Goal: Task Accomplishment & Management: Manage account settings

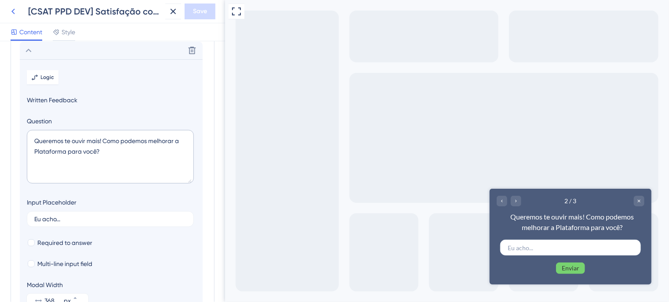
click at [12, 11] on icon at bounding box center [13, 12] width 4 height 6
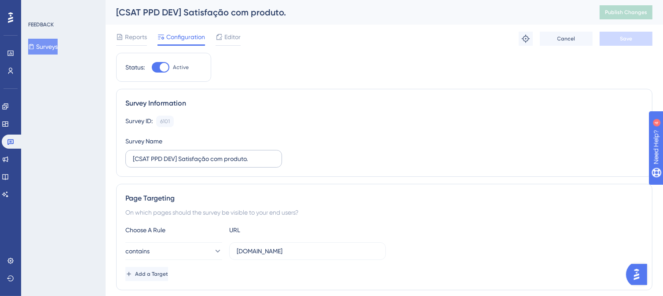
scroll to position [44, 0]
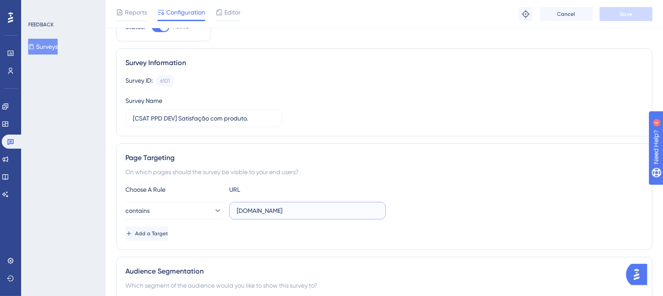
click at [328, 209] on input "[DOMAIN_NAME]" at bounding box center [308, 211] width 142 height 10
drag, startPoint x: 351, startPoint y: 209, endPoint x: 232, endPoint y: 212, distance: 119.2
click at [232, 212] on label "[DOMAIN_NAME]" at bounding box center [307, 211] width 157 height 18
paste input "[URL][DOMAIN_NAME]"
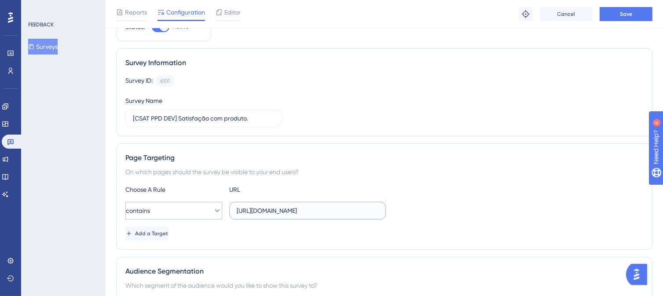
drag, startPoint x: 247, startPoint y: 211, endPoint x: 173, endPoint y: 211, distance: 73.4
click at [173, 211] on div "contains [URL][DOMAIN_NAME]" at bounding box center [255, 211] width 260 height 18
type input "[DOMAIN_NAME][URL]"
click at [418, 213] on div "contains [DOMAIN_NAME][URL]" at bounding box center [383, 211] width 517 height 18
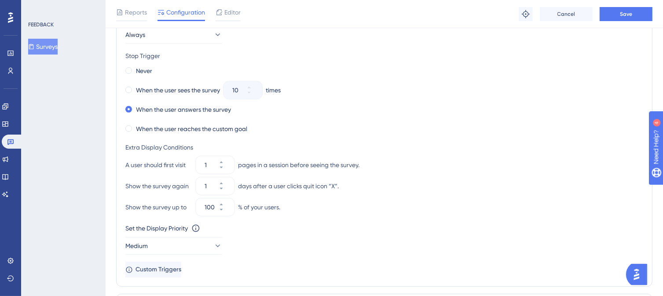
scroll to position [440, 0]
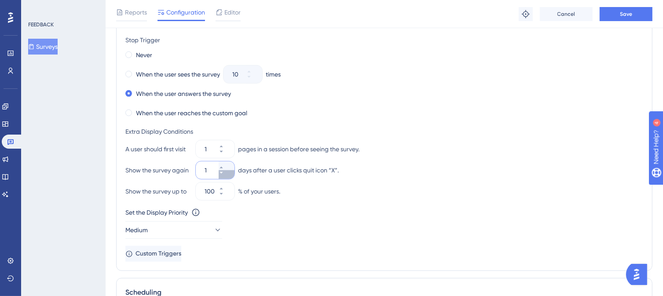
click at [224, 173] on icon at bounding box center [220, 172] width 5 height 5
type input "0"
click at [224, 153] on icon at bounding box center [220, 151] width 5 height 5
click at [224, 149] on icon at bounding box center [220, 151] width 5 height 5
type input "1"
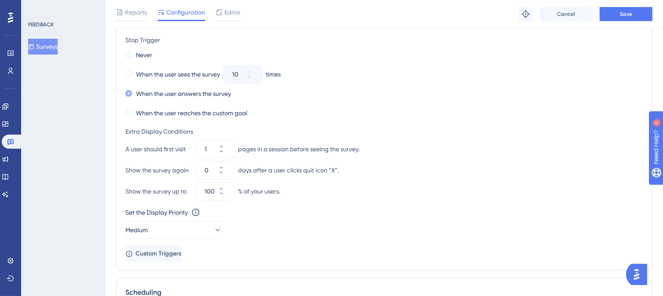
click at [126, 90] on span at bounding box center [128, 93] width 7 height 7
click at [135, 91] on input "radio" at bounding box center [135, 91] width 0 height 0
click at [127, 92] on span at bounding box center [128, 93] width 7 height 7
click at [135, 91] on input "radio" at bounding box center [135, 91] width 0 height 0
click at [127, 52] on span at bounding box center [128, 54] width 7 height 7
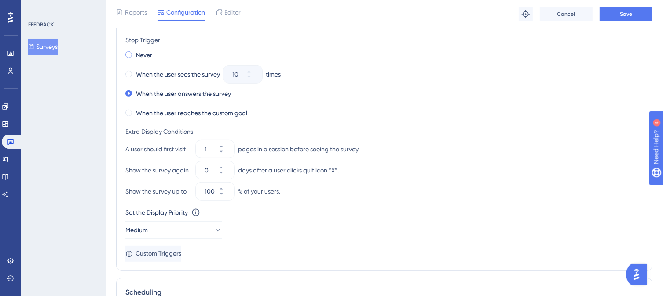
click at [135, 53] on input "radio" at bounding box center [135, 53] width 0 height 0
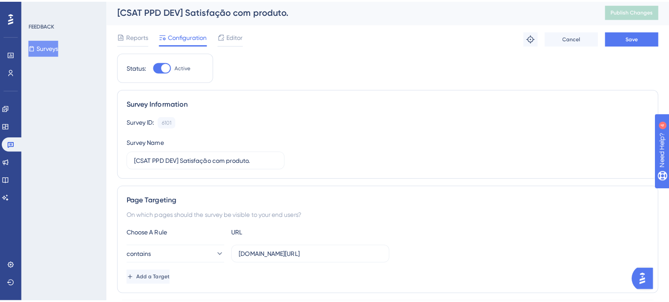
scroll to position [0, 0]
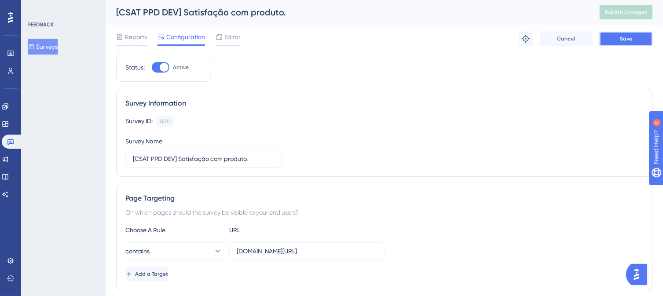
click at [626, 39] on span "Save" at bounding box center [625, 38] width 12 height 7
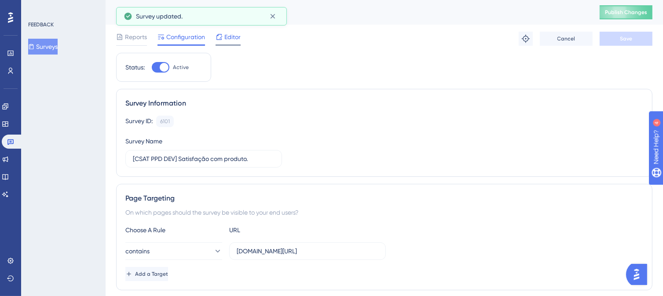
click at [223, 41] on div "Editor" at bounding box center [227, 37] width 25 height 11
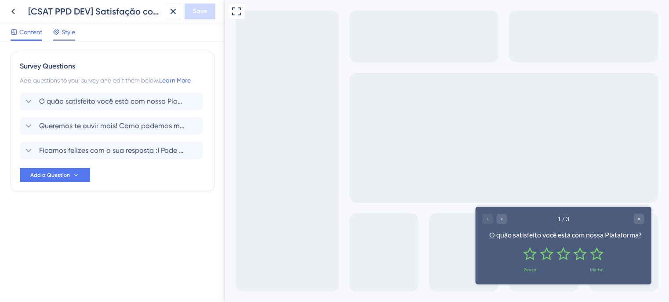
click at [71, 33] on span "Style" at bounding box center [69, 32] width 14 height 11
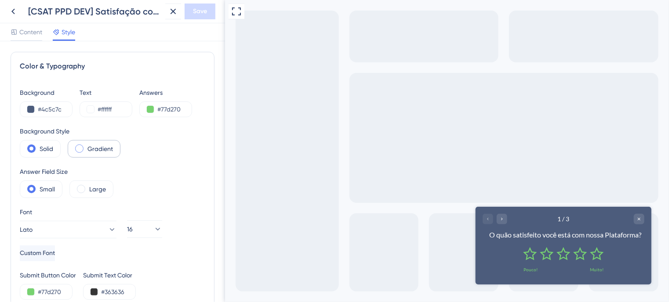
click at [81, 149] on span at bounding box center [79, 149] width 8 height 8
click at [86, 146] on input "radio" at bounding box center [86, 146] width 0 height 0
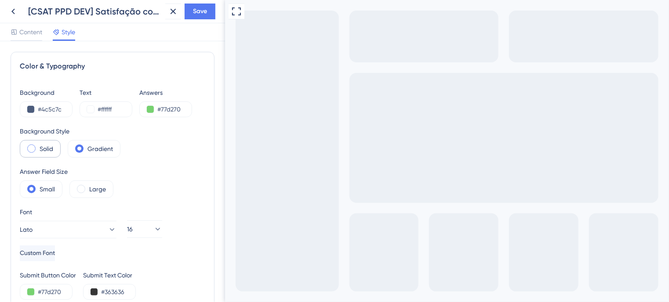
click at [30, 148] on span at bounding box center [31, 149] width 8 height 8
click at [38, 146] on input "radio" at bounding box center [38, 146] width 0 height 0
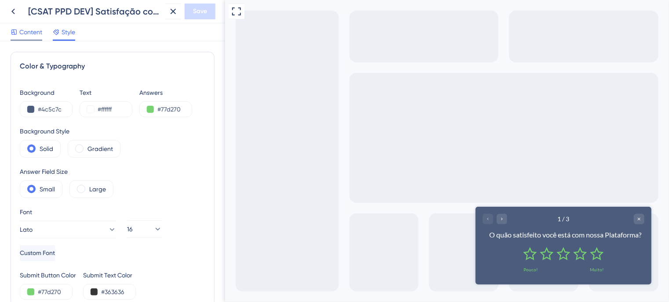
click at [20, 30] on span "Content" at bounding box center [30, 32] width 23 height 11
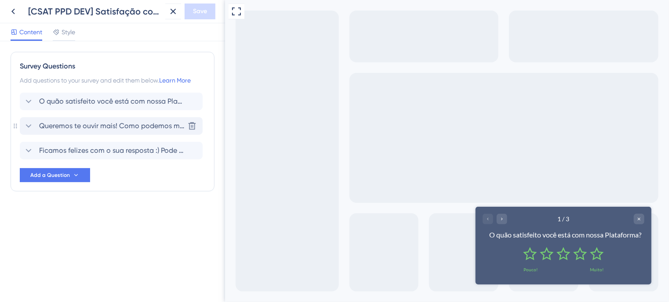
click at [57, 127] on span "Queremos te ouvir mais! Como podemos melhorar a Plataforma para você?" at bounding box center [111, 126] width 145 height 11
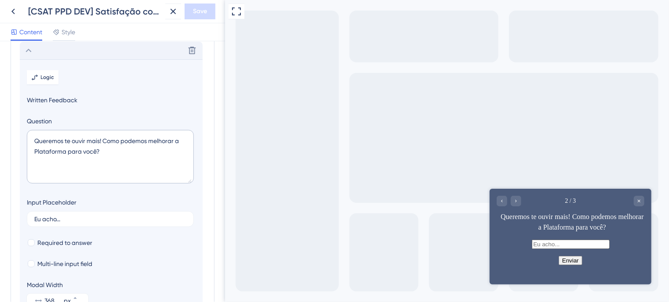
scroll to position [76, 0]
click at [29, 50] on icon at bounding box center [29, 51] width 6 height 4
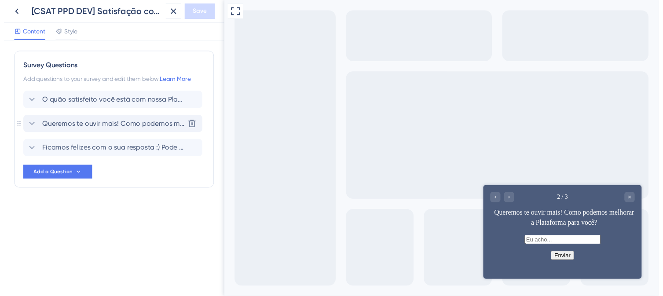
scroll to position [0, 0]
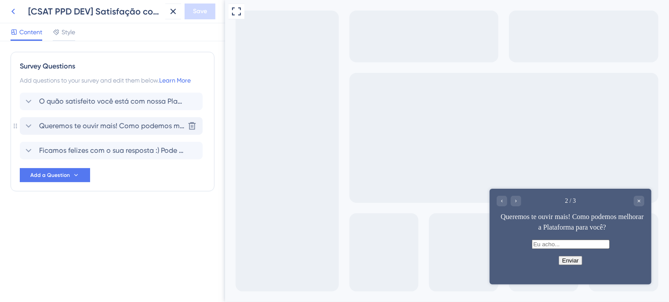
click at [16, 13] on icon at bounding box center [13, 11] width 11 height 11
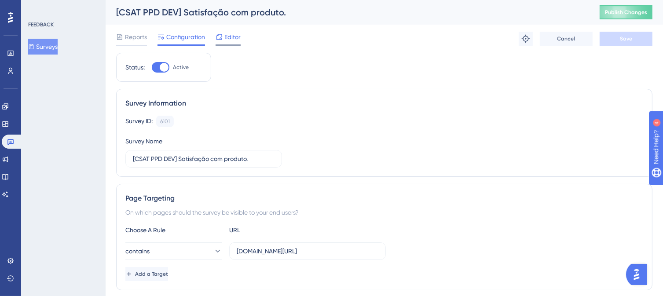
click at [225, 38] on span "Editor" at bounding box center [232, 37] width 16 height 11
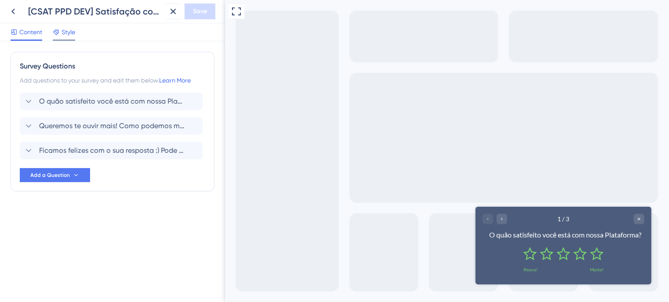
click at [63, 35] on span "Style" at bounding box center [69, 32] width 14 height 11
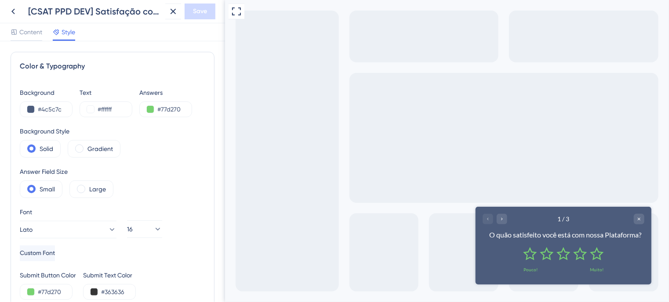
click at [186, 260] on div "Font Lato Custom Font 16" at bounding box center [113, 234] width 186 height 55
click at [29, 109] on button at bounding box center [30, 109] width 7 height 7
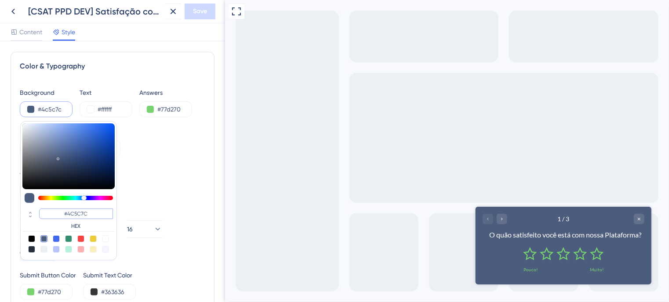
drag, startPoint x: 96, startPoint y: 214, endPoint x: 45, endPoint y: 208, distance: 51.0
click at [45, 208] on div "#4C5C7C HEX" at bounding box center [68, 219] width 92 height 25
paste input "0085D6"
type input "#0085d6"
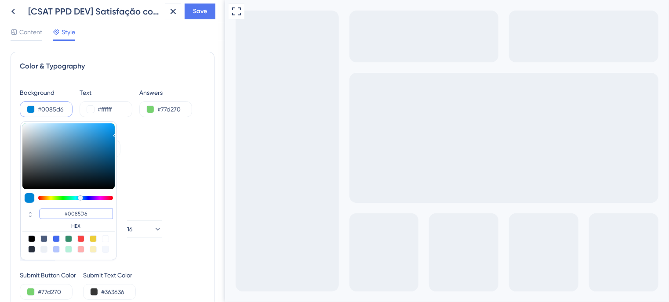
type input "#0085D6"
click at [127, 200] on div "Background #0085d6 #0085D6 HEX Text #ffffff Answers #77d270 Background Style So…" at bounding box center [113, 193] width 186 height 213
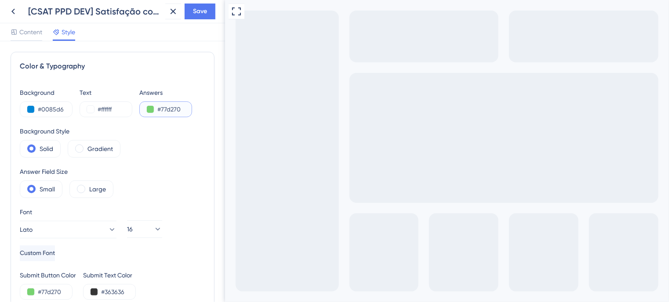
click at [170, 113] on input "#77d270" at bounding box center [175, 109] width 36 height 11
drag, startPoint x: 185, startPoint y: 109, endPoint x: 145, endPoint y: 102, distance: 40.4
click at [146, 102] on div "#77d270" at bounding box center [165, 110] width 53 height 16
paste input "FAB82B"
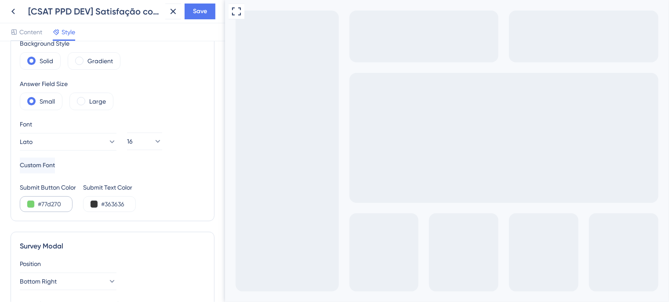
type input "#FAB82B"
drag, startPoint x: 65, startPoint y: 200, endPoint x: 34, endPoint y: 207, distance: 31.5
click at [34, 207] on div "#77d270" at bounding box center [46, 205] width 53 height 16
paste input "FAB82B"
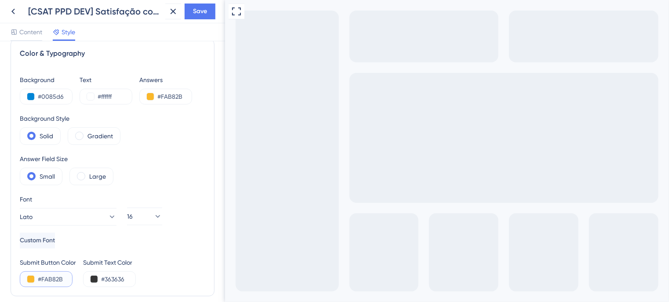
scroll to position [0, 0]
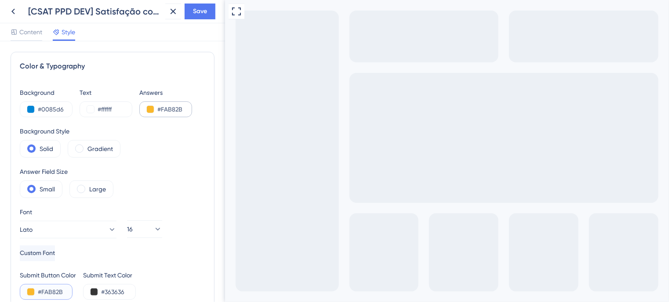
type input "#FAB82B"
click at [151, 112] on button at bounding box center [150, 109] width 7 height 7
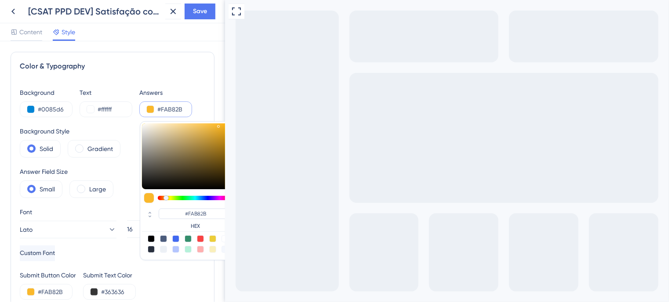
type input "#f9bd3e"
type input "#F9BD3E"
type input "#fbbe3f"
type input "#FBBE3F"
type input "#fec141"
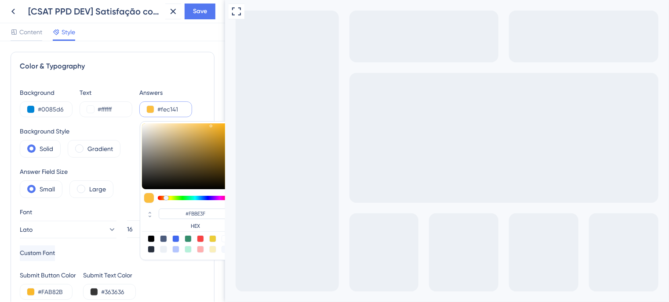
type input "#FEC141"
type input "#ffc243"
type input "#FFC243"
type input "#ffc244"
type input "#FFC244"
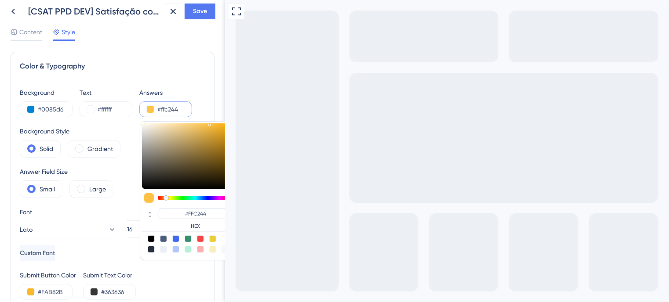
type input "#ffc141"
type input "#FFC141"
drag, startPoint x: 211, startPoint y: 125, endPoint x: 211, endPoint y: 119, distance: 6.2
click at [211, 119] on div "Color & Typography Background #0085d6 Text #ffffff Answers #ffc141 #FFC141 HEX …" at bounding box center [112, 171] width 225 height 261
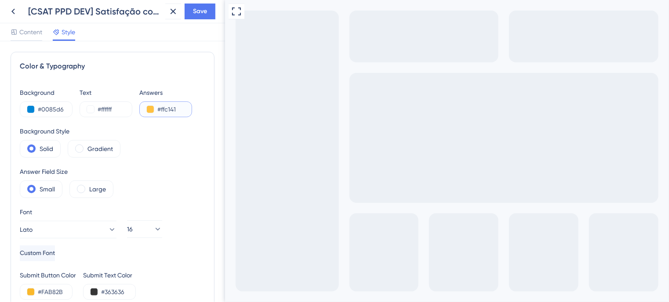
drag, startPoint x: 178, startPoint y: 108, endPoint x: 155, endPoint y: 109, distance: 23.3
click at [155, 109] on div "#ffc141" at bounding box center [165, 110] width 53 height 16
click at [33, 291] on button at bounding box center [30, 292] width 7 height 7
click at [45, 291] on input "#FAB82B" at bounding box center [56, 292] width 36 height 11
drag, startPoint x: 65, startPoint y: 290, endPoint x: 32, endPoint y: 291, distance: 33.4
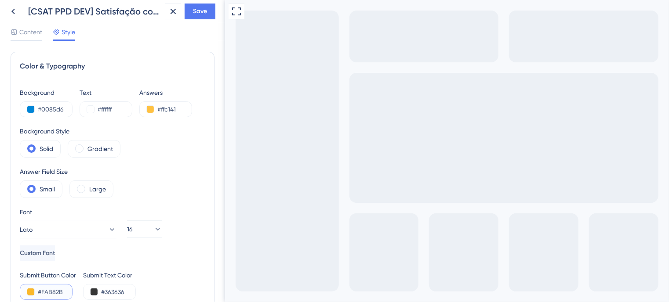
click at [32, 291] on div "#FAB82B" at bounding box center [46, 292] width 53 height 16
paste input "FC141"
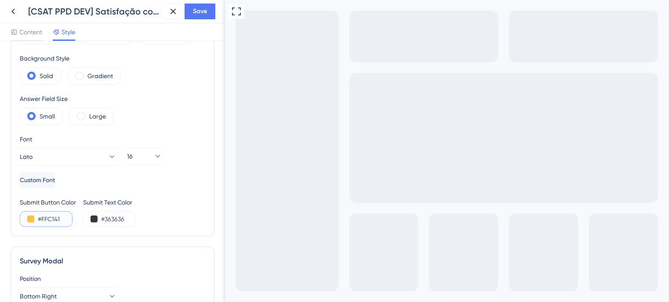
scroll to position [132, 0]
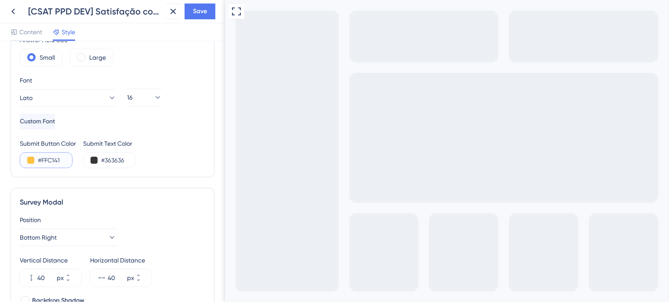
type input "#FFC141"
click at [165, 153] on div "Submit Button Color #FFC141 Submit Text Color #363636" at bounding box center [113, 153] width 186 height 30
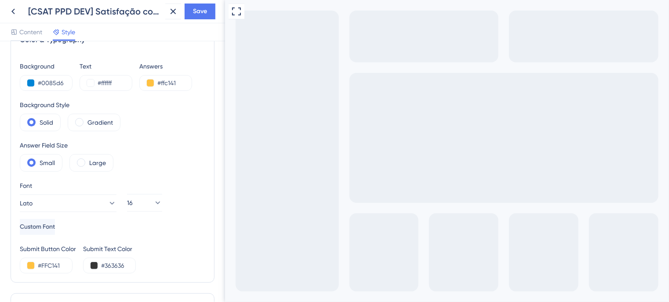
scroll to position [0, 0]
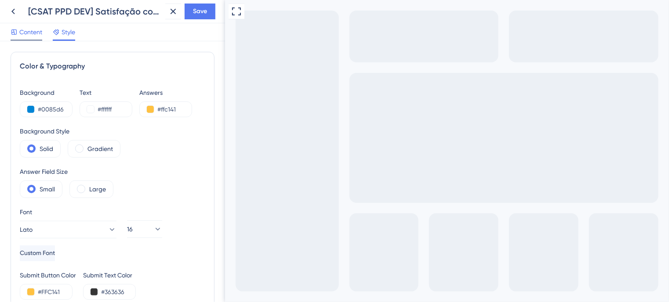
click at [37, 31] on span "Content" at bounding box center [30, 32] width 23 height 11
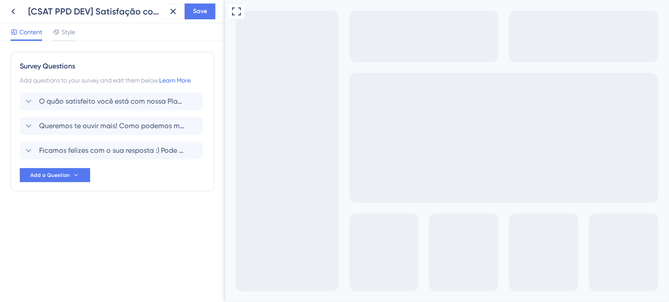
click at [102, 284] on div "Survey Questions Add questions to your survey and edit them below. Learn More O…" at bounding box center [112, 171] width 225 height 261
click at [62, 34] on span "Style" at bounding box center [69, 32] width 14 height 11
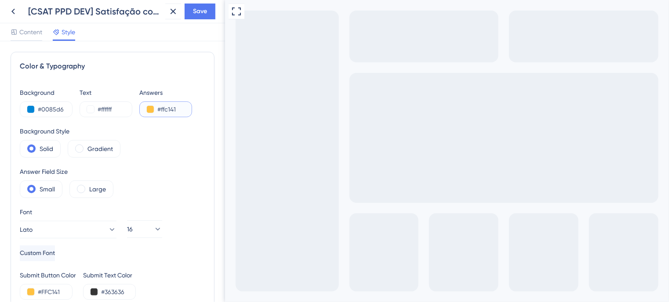
click at [170, 111] on input "#ffc141" at bounding box center [175, 109] width 36 height 11
drag, startPoint x: 181, startPoint y: 107, endPoint x: 152, endPoint y: 107, distance: 29.5
click at [153, 107] on div "#ffc141" at bounding box center [165, 110] width 53 height 16
paste input "FFD86F"
type input "#FFD86F"
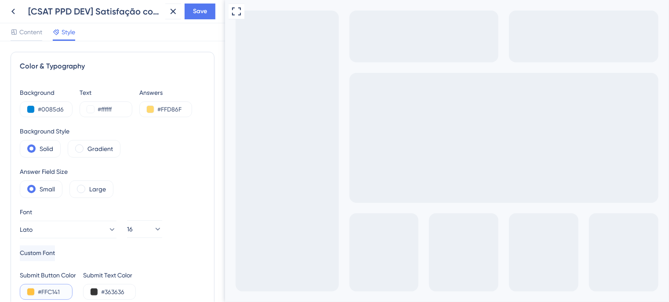
drag, startPoint x: 62, startPoint y: 291, endPoint x: 38, endPoint y: 291, distance: 23.3
click at [38, 291] on input "#FFC141" at bounding box center [56, 292] width 36 height 11
paste input "D86F"
type input "#FFD86F"
click at [21, 30] on span "Content" at bounding box center [30, 32] width 23 height 11
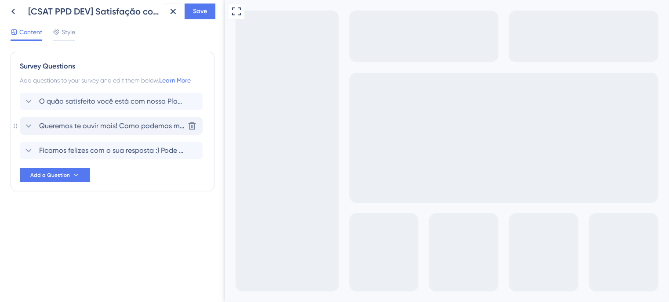
click at [58, 132] on div "Queremos te ouvir mais! Como podemos melhorar a Plataforma para você? [GEOGRAPH…" at bounding box center [111, 126] width 183 height 18
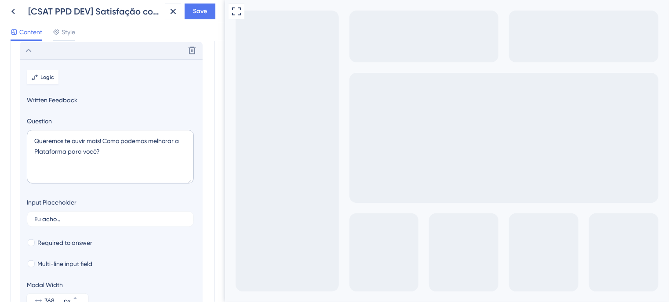
click at [27, 49] on icon at bounding box center [28, 50] width 11 height 11
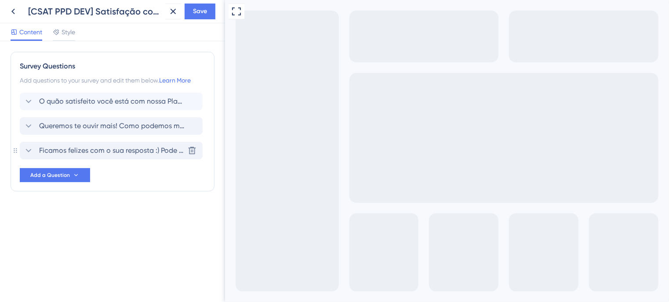
click at [66, 152] on span "Ficamos felizes com o sua resposta :) Pode nos dizer o que você mais gosta na n…" at bounding box center [111, 151] width 145 height 11
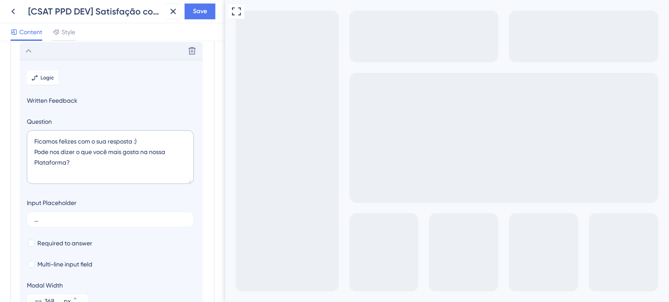
scroll to position [100, 0]
click at [31, 51] on icon at bounding box center [28, 50] width 11 height 11
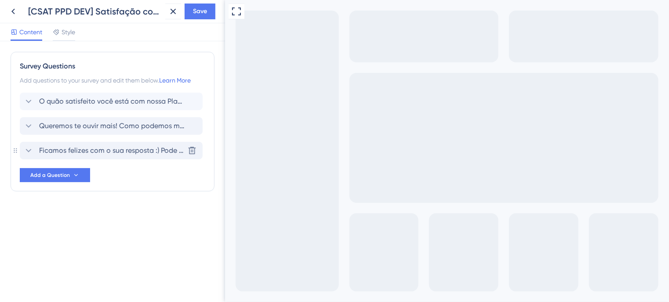
scroll to position [0, 0]
click at [59, 126] on span "Queremos te ouvir mais! Como podemos melhorar a Plataforma para você?" at bounding box center [111, 126] width 145 height 11
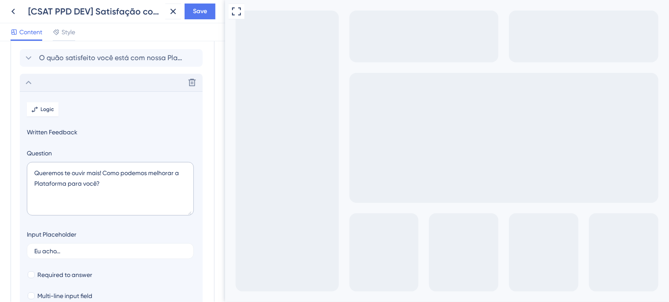
scroll to position [76, 0]
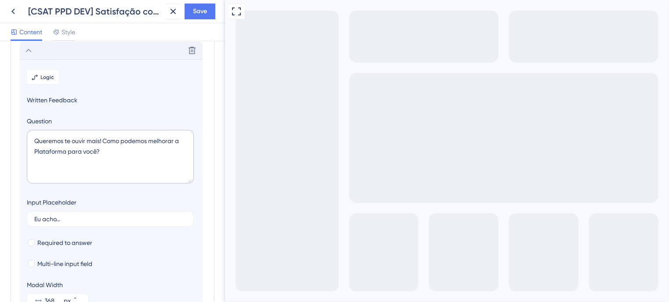
click at [28, 50] on icon at bounding box center [29, 51] width 6 height 4
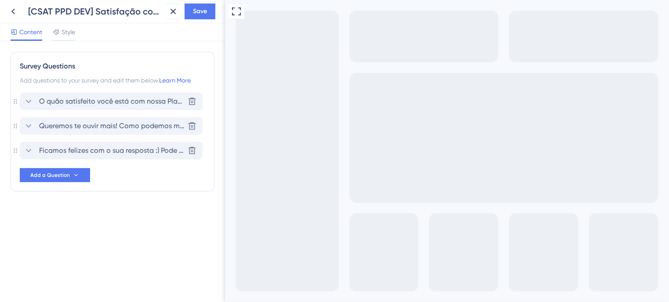
click at [32, 103] on icon at bounding box center [28, 101] width 11 height 11
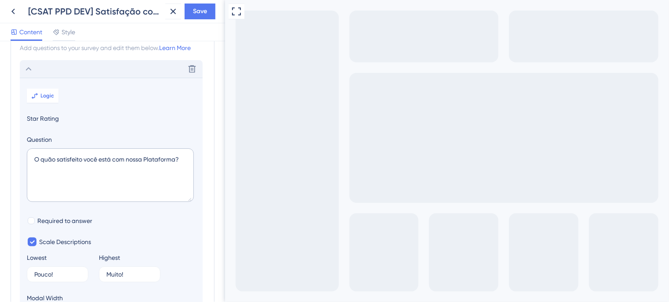
scroll to position [51, 0]
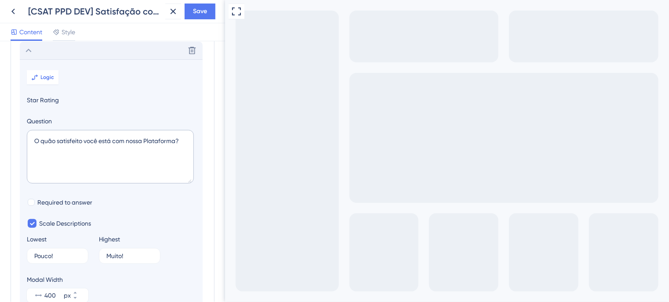
click at [28, 52] on icon at bounding box center [28, 50] width 11 height 11
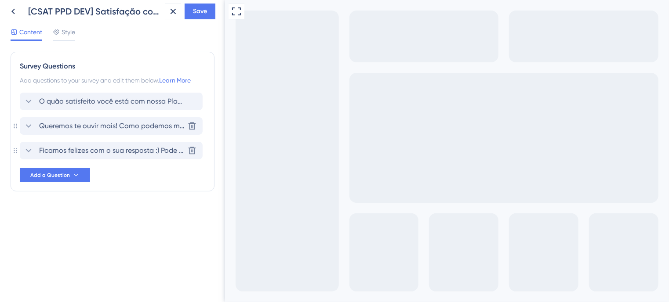
click at [46, 124] on span "Queremos te ouvir mais! Como podemos melhorar a Plataforma para você?" at bounding box center [111, 126] width 145 height 11
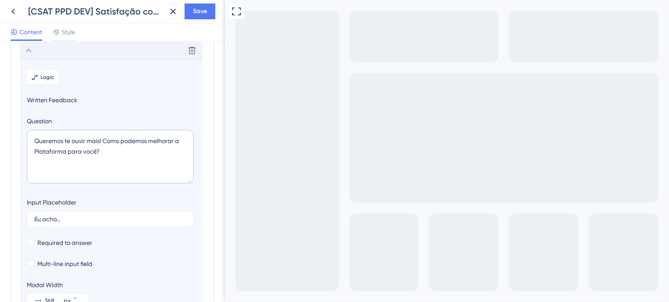
scroll to position [76, 0]
click at [25, 52] on icon at bounding box center [28, 50] width 11 height 11
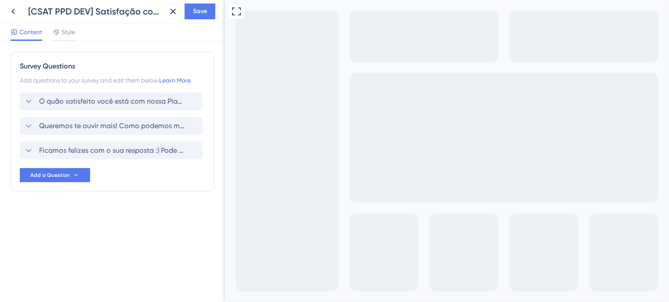
drag, startPoint x: 108, startPoint y: 276, endPoint x: 105, endPoint y: 260, distance: 16.6
click at [108, 276] on div "Survey Questions Add questions to your survey and edit them below. Learn More O…" at bounding box center [112, 171] width 225 height 261
click at [61, 31] on div "Style" at bounding box center [64, 32] width 22 height 11
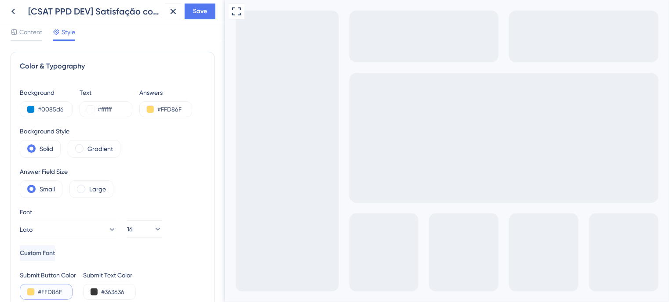
click at [51, 289] on input "#FFD86F" at bounding box center [56, 292] width 36 height 11
drag, startPoint x: 65, startPoint y: 291, endPoint x: 27, endPoint y: 288, distance: 38.3
click at [27, 288] on div "#FFD86F" at bounding box center [46, 292] width 53 height 16
paste input "AB82B"
type input "#FAB82B"
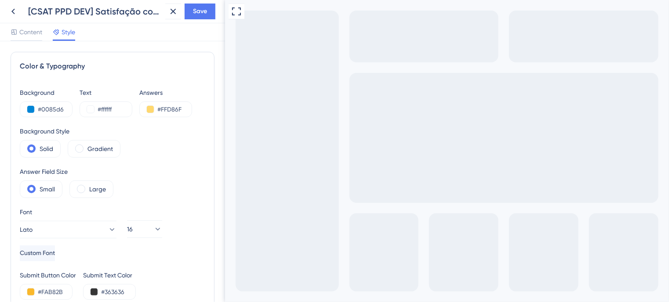
click at [178, 262] on div "Background #0085d6 Text #ffffff Answers #FFD86F Background Style Solid Gradient…" at bounding box center [113, 193] width 186 height 213
click at [20, 33] on span "Content" at bounding box center [30, 32] width 23 height 11
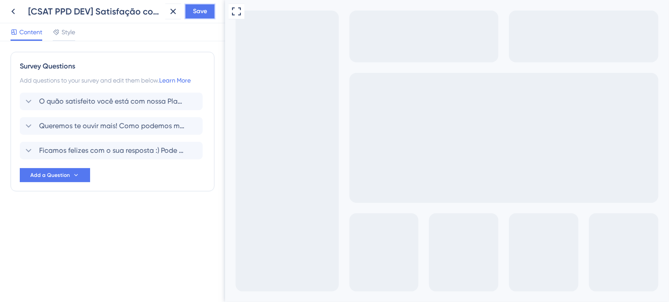
click at [197, 12] on span "Save" at bounding box center [200, 11] width 14 height 11
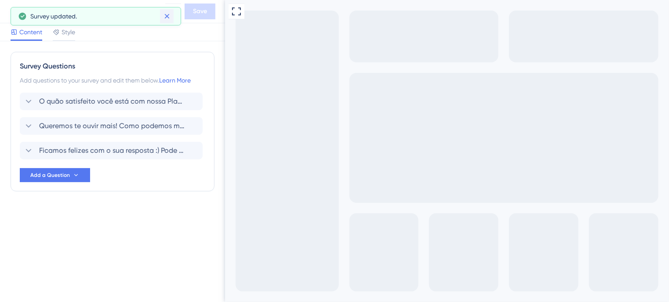
click at [168, 15] on icon at bounding box center [166, 16] width 5 height 5
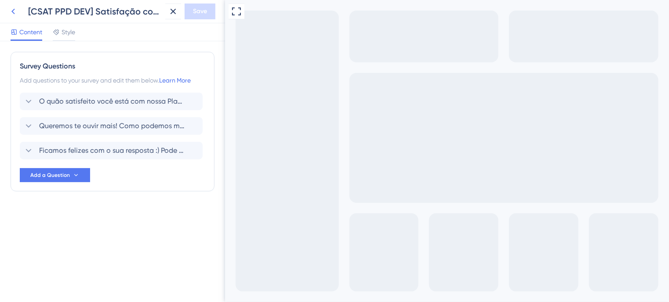
click at [14, 13] on icon at bounding box center [13, 12] width 4 height 6
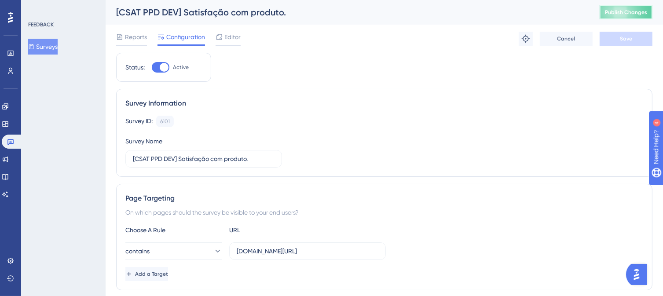
click at [616, 10] on span "Publish Changes" at bounding box center [625, 12] width 42 height 7
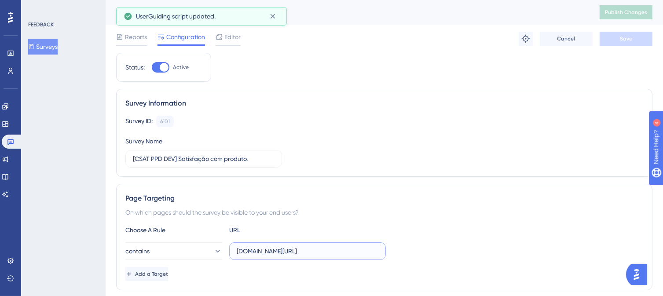
drag, startPoint x: 369, startPoint y: 248, endPoint x: 232, endPoint y: 251, distance: 137.6
click at [233, 251] on label "[DOMAIN_NAME][URL]" at bounding box center [307, 251] width 157 height 18
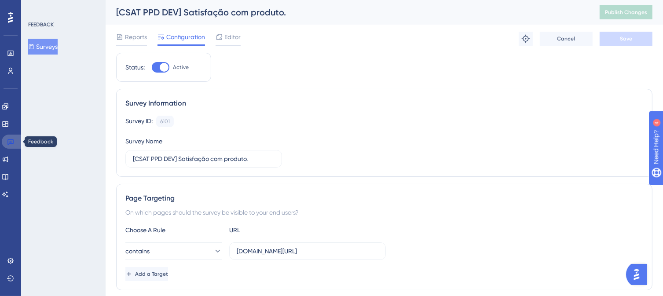
click at [14, 143] on link at bounding box center [12, 142] width 21 height 14
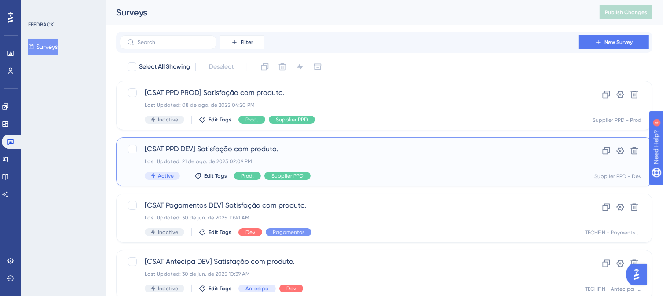
click at [356, 170] on div "[CSAT PPD DEV] Satisfação com produto. Last Updated: 21 de ago. de 2025 02:09 P…" at bounding box center [349, 162] width 408 height 36
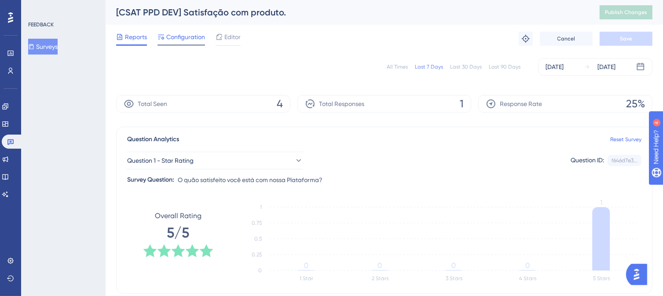
click at [192, 37] on span "Configuration" at bounding box center [185, 37] width 39 height 11
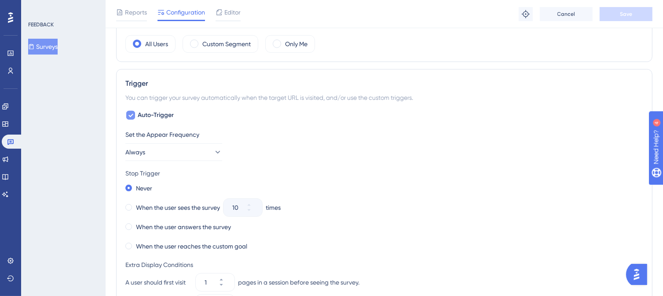
scroll to position [308, 0]
click at [213, 148] on icon at bounding box center [217, 150] width 9 height 9
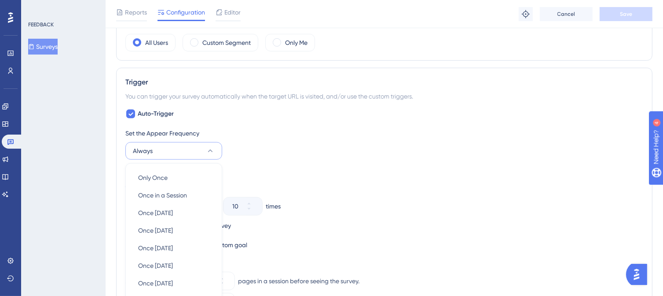
scroll to position [405, 0]
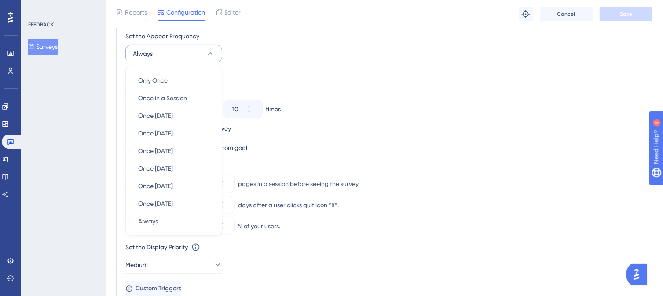
click at [299, 77] on div "Stop Trigger" at bounding box center [383, 74] width 517 height 11
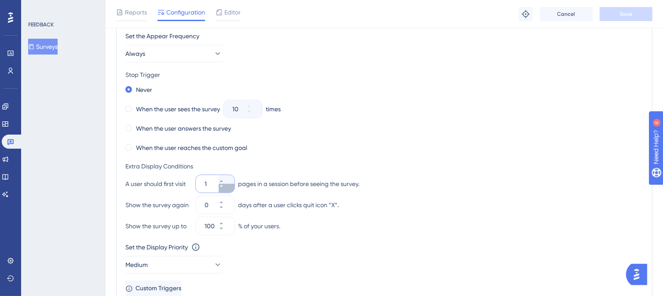
click at [224, 184] on icon at bounding box center [220, 186] width 5 height 5
click at [224, 186] on icon at bounding box center [220, 186] width 5 height 5
type input "1"
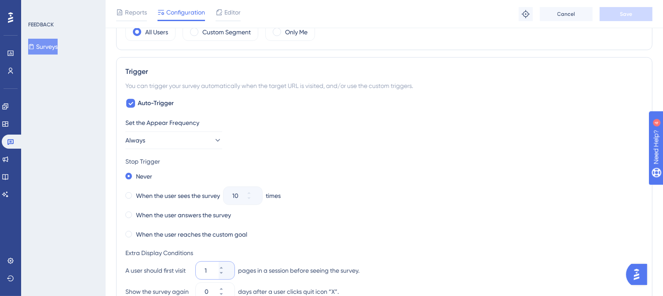
scroll to position [271, 0]
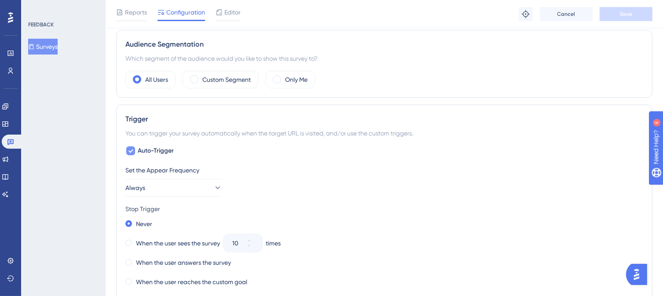
click at [130, 149] on icon at bounding box center [130, 150] width 5 height 7
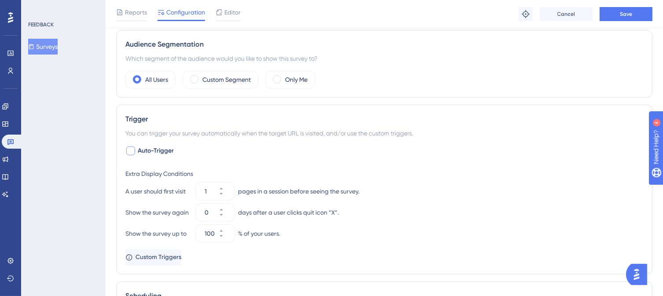
click at [130, 149] on div at bounding box center [130, 150] width 9 height 9
checkbox input "true"
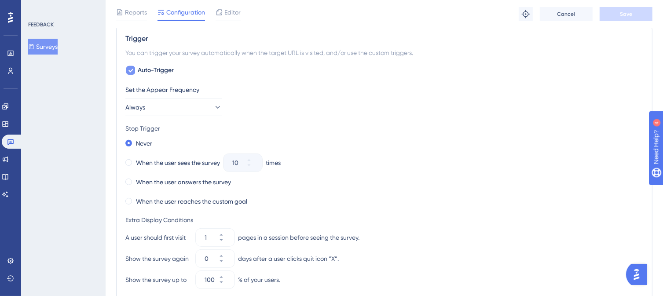
scroll to position [352, 0]
click at [130, 181] on span at bounding box center [128, 181] width 7 height 7
click at [135, 179] on input "radio" at bounding box center [135, 179] width 0 height 0
click at [128, 142] on span at bounding box center [128, 142] width 7 height 7
click at [135, 141] on input "radio" at bounding box center [135, 141] width 0 height 0
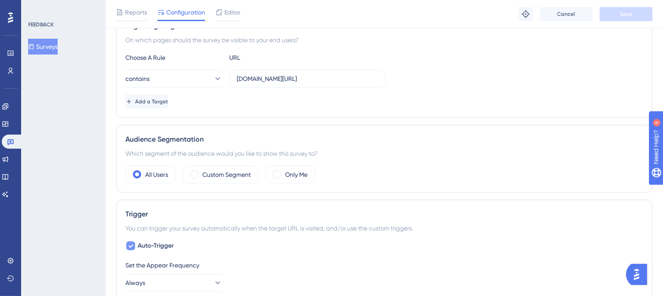
scroll to position [0, 0]
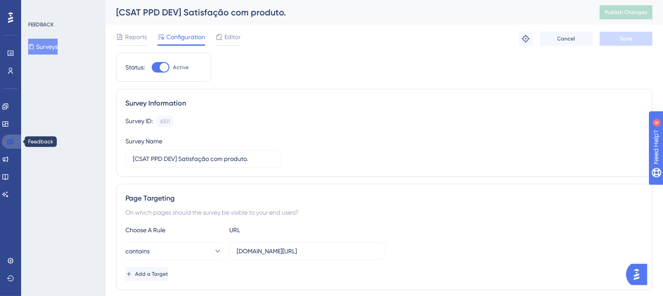
click at [11, 142] on icon at bounding box center [10, 141] width 7 height 7
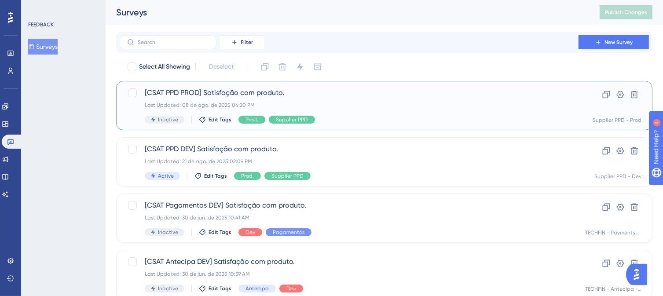
click at [271, 93] on span "[CSAT PPD PROD] Satisfação com produto." at bounding box center [349, 92] width 408 height 11
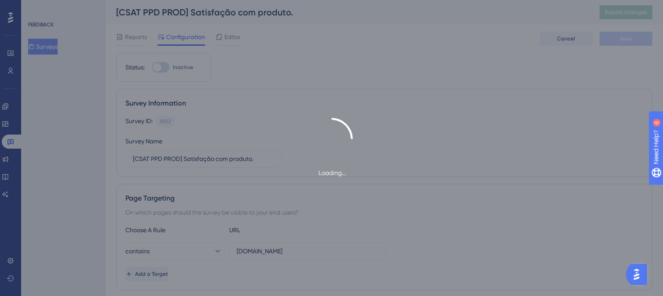
click at [331, 58] on div "Loading..." at bounding box center [331, 148] width 663 height 296
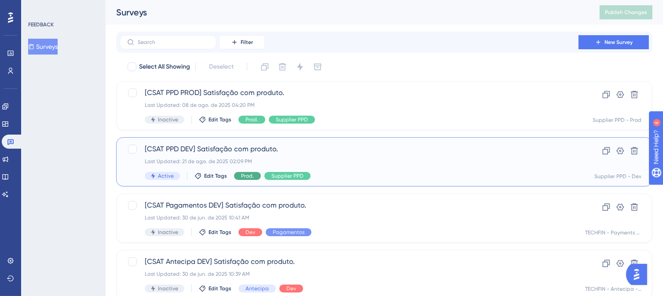
click at [243, 177] on span "Prod." at bounding box center [247, 175] width 13 height 7
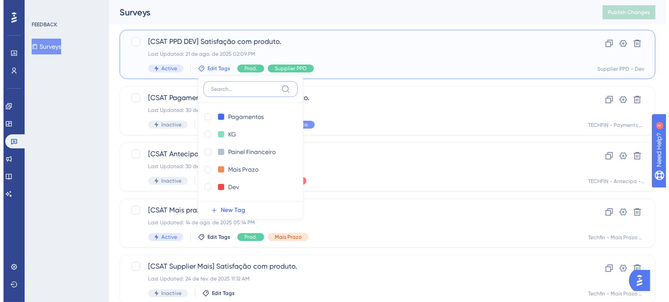
scroll to position [132, 0]
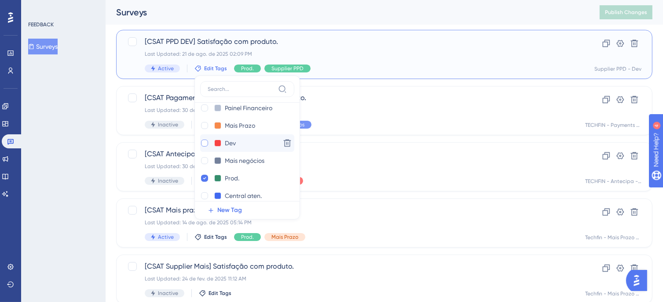
click at [204, 142] on div at bounding box center [204, 143] width 7 height 7
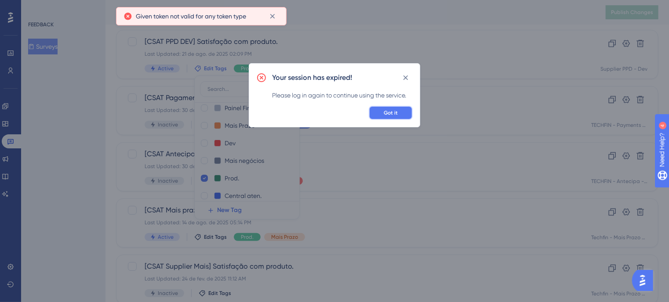
click at [390, 110] on span "Got it" at bounding box center [391, 112] width 14 height 7
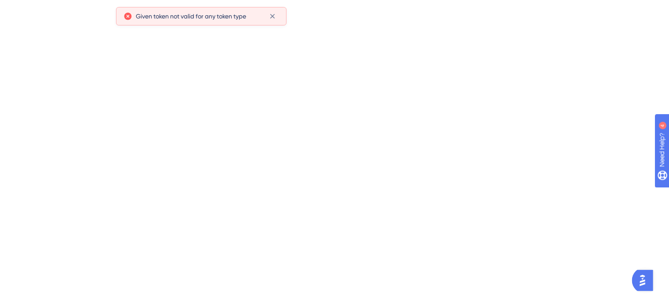
scroll to position [0, 0]
